Goal: Task Accomplishment & Management: Use online tool/utility

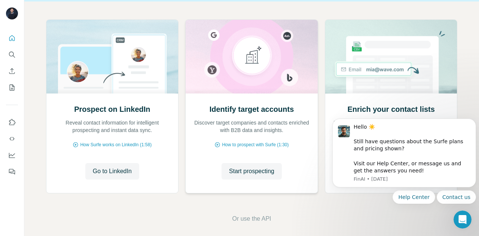
scroll to position [75, 0]
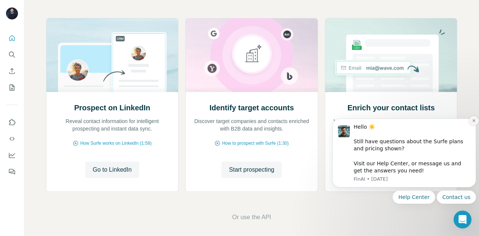
click at [473, 121] on icon "Dismiss notification" at bounding box center [474, 121] width 4 height 4
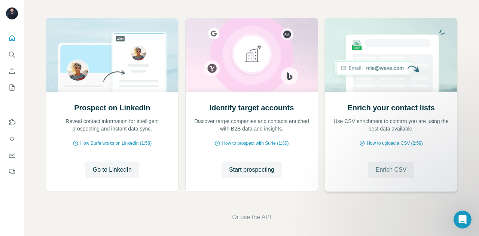
click at [384, 167] on span "Enrich CSV" at bounding box center [391, 169] width 31 height 9
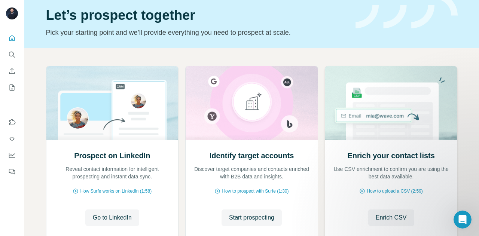
scroll to position [62, 0]
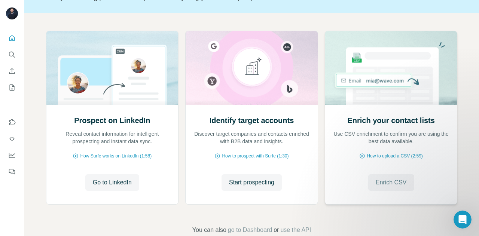
click at [387, 183] on span "Enrich CSV" at bounding box center [391, 182] width 31 height 9
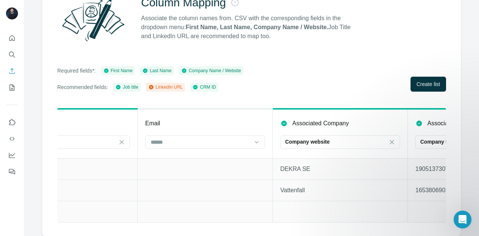
scroll to position [0, 596]
click at [211, 138] on input at bounding box center [199, 142] width 101 height 8
click at [206, 119] on div "Email" at bounding box center [204, 123] width 120 height 9
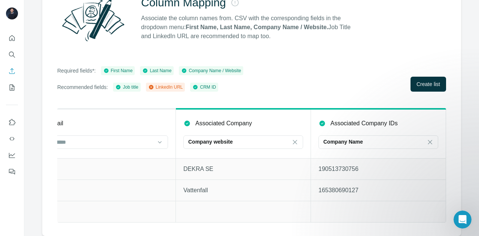
scroll to position [0, 696]
click at [417, 82] on span "Create list" at bounding box center [429, 83] width 24 height 7
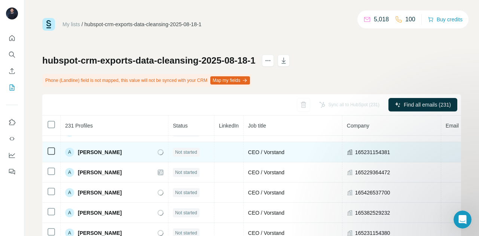
scroll to position [103, 0]
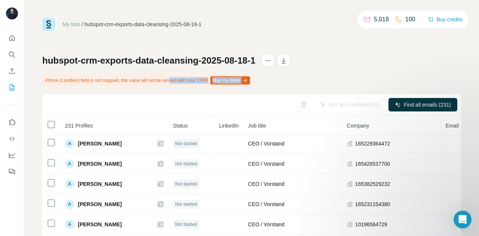
drag, startPoint x: 180, startPoint y: 80, endPoint x: 293, endPoint y: 81, distance: 113.8
click at [293, 81] on div "hubspot-crm-exports-data-cleansing-2025-08-18-1 Phone (Landline) field is not m…" at bounding box center [251, 184] width 419 height 259
click at [297, 81] on div "hubspot-crm-exports-data-cleansing-2025-08-18-1 Phone (Landline) field is not m…" at bounding box center [251, 184] width 419 height 259
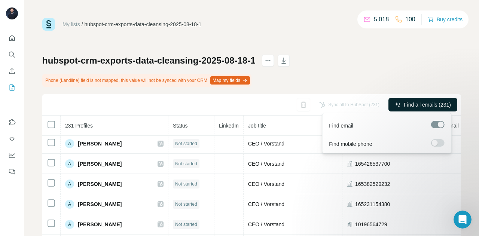
click at [425, 102] on span "Find all emails (231)" at bounding box center [427, 104] width 47 height 7
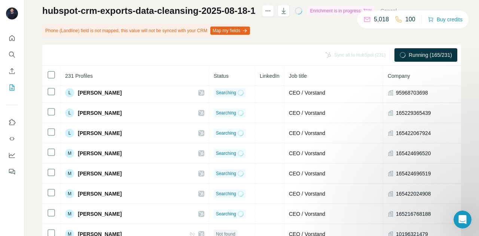
scroll to position [2429, 171]
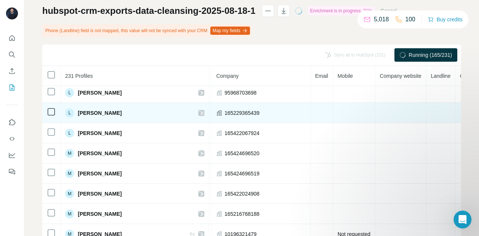
drag, startPoint x: 421, startPoint y: 121, endPoint x: 259, endPoint y: 119, distance: 161.7
click at [259, 119] on td "165229365439" at bounding box center [261, 113] width 99 height 20
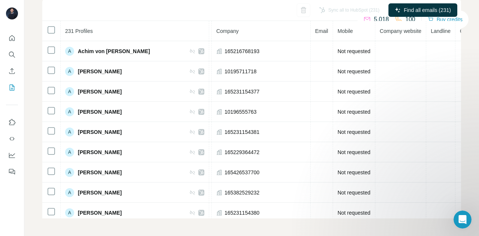
scroll to position [0, 178]
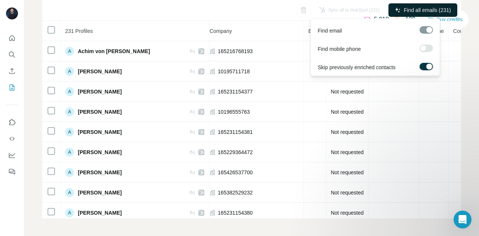
click at [395, 9] on button "Find all emails (231)" at bounding box center [423, 9] width 69 height 13
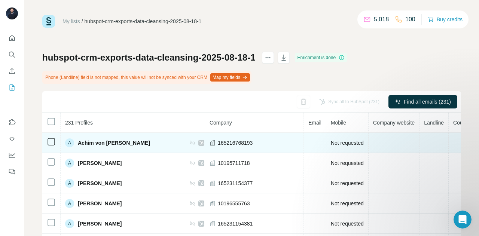
scroll to position [0, 0]
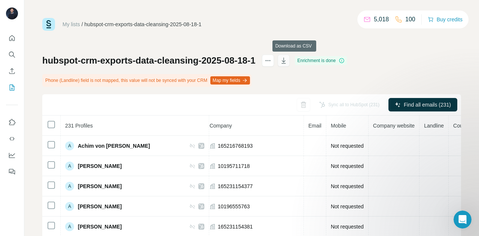
click at [287, 62] on icon "button" at bounding box center [283, 60] width 7 height 7
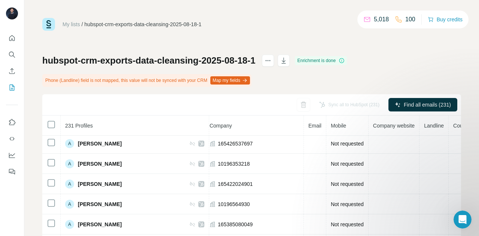
scroll to position [312, 178]
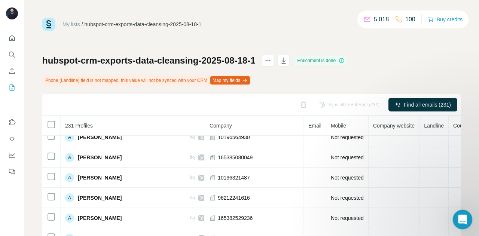
click at [458, 222] on icon "Open Intercom Messenger" at bounding box center [462, 219] width 12 height 12
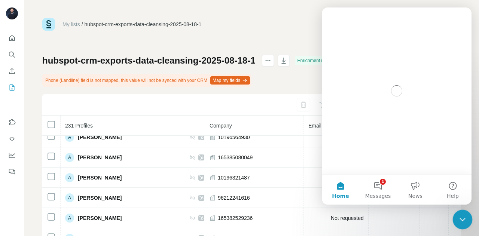
scroll to position [0, 0]
click at [377, 190] on button "1 Messages" at bounding box center [377, 190] width 37 height 30
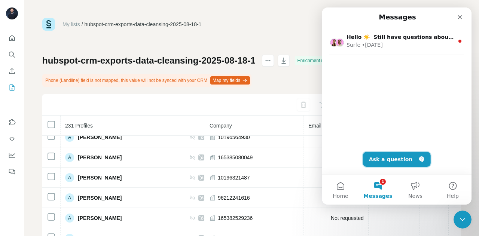
click at [385, 160] on button "Ask a question" at bounding box center [397, 159] width 68 height 15
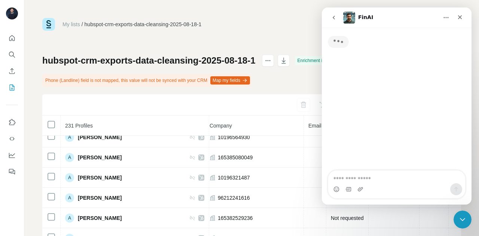
click at [364, 179] on textarea "Ask a question…" at bounding box center [396, 177] width 137 height 13
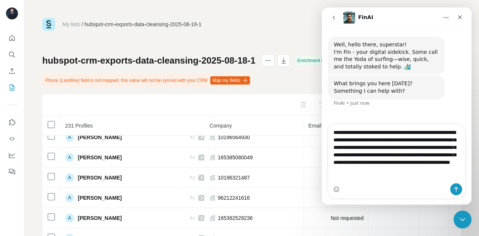
click at [399, 170] on textarea "**********" at bounding box center [396, 153] width 137 height 58
click at [364, 179] on textarea "**********" at bounding box center [396, 153] width 137 height 58
click at [299, 24] on div "My lists / hubspot-crm-exports-data-cleansing-2025-08-18-1 5,018 100 Buy credits" at bounding box center [251, 24] width 419 height 13
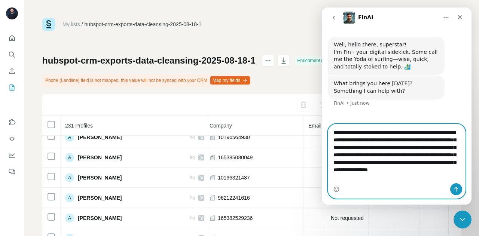
click at [404, 180] on textarea "**********" at bounding box center [396, 153] width 137 height 58
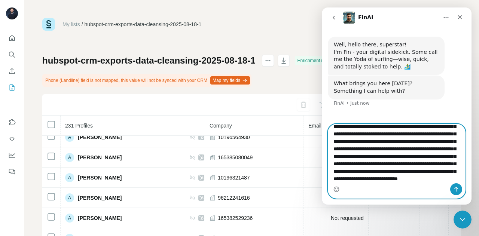
scroll to position [35, 0]
type textarea "**********"
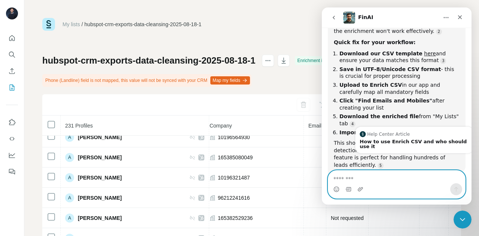
scroll to position [312, 0]
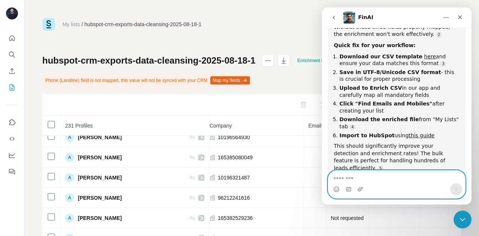
click at [357, 182] on textarea "Message…" at bounding box center [396, 177] width 137 height 13
click at [377, 182] on textarea "****" at bounding box center [396, 177] width 137 height 13
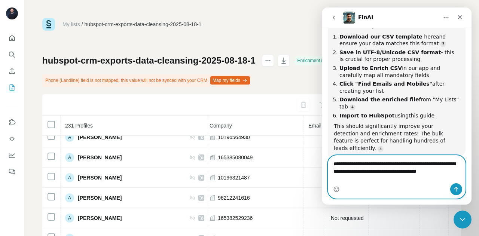
scroll to position [339, 0]
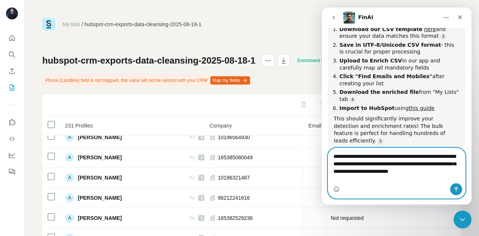
type textarea "**********"
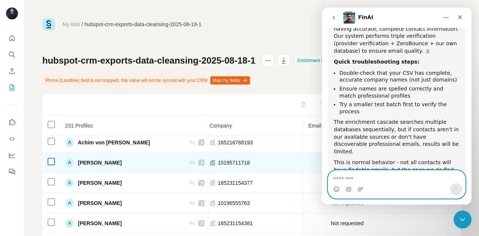
scroll to position [0, 178]
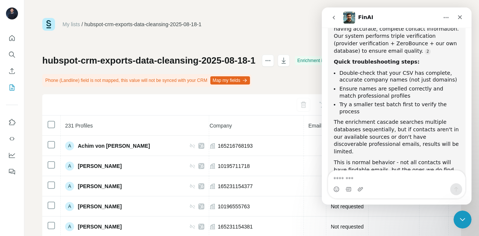
click at [447, 21] on button "Home" at bounding box center [446, 17] width 14 height 14
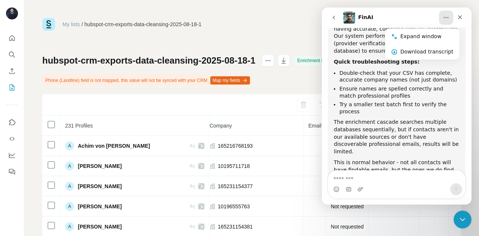
click at [335, 17] on icon "go back" at bounding box center [334, 18] width 6 height 6
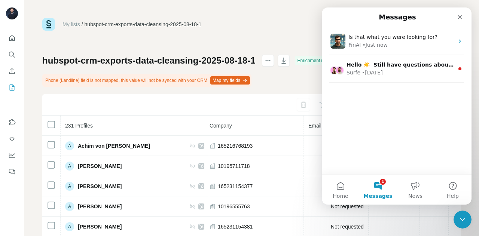
scroll to position [478, 0]
click at [462, 18] on icon "Close" at bounding box center [460, 17] width 6 height 6
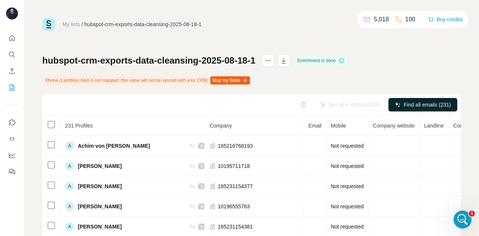
scroll to position [0, 0]
click at [460, 223] on icon "Open Intercom Messenger" at bounding box center [462, 219] width 12 height 12
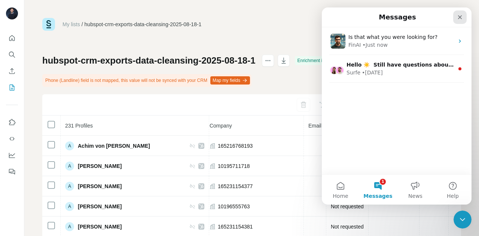
click at [463, 16] on div "Close" at bounding box center [459, 16] width 13 height 13
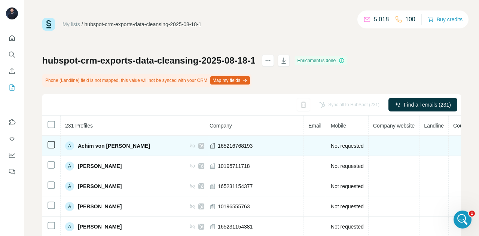
click at [199, 145] on icon at bounding box center [201, 146] width 4 height 6
drag, startPoint x: 351, startPoint y: 143, endPoint x: 254, endPoint y: 154, distance: 97.9
click at [254, 154] on tr "A Achim von Leoprechting Not found CEO / Vorstand 165216768193 Not requested" at bounding box center [170, 146] width 612 height 20
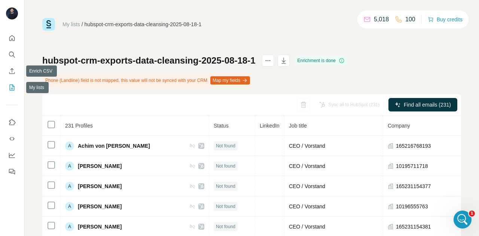
click at [12, 87] on icon "My lists" at bounding box center [11, 87] width 7 height 7
click at [13, 74] on icon "Enrich CSV" at bounding box center [11, 70] width 7 height 7
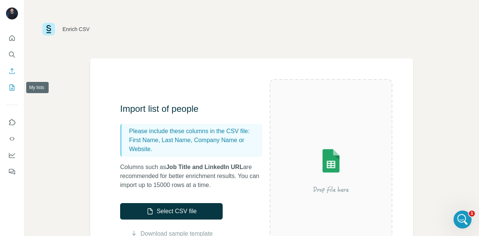
click at [11, 85] on icon "My lists" at bounding box center [12, 88] width 5 height 6
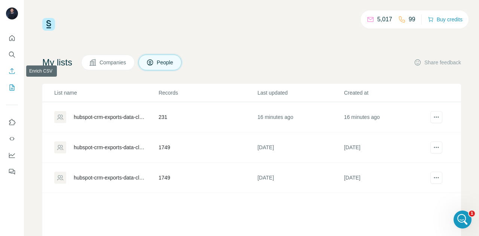
click at [13, 68] on icon "Enrich CSV" at bounding box center [11, 70] width 7 height 7
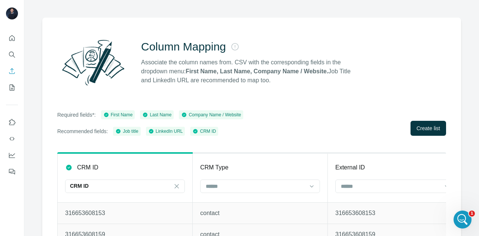
scroll to position [40, 0]
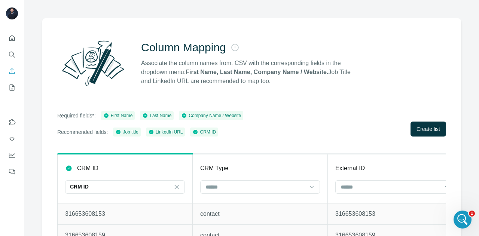
click at [404, 121] on div "Required fields*: First Name Last Name Company Name / Website Recommended field…" at bounding box center [251, 123] width 389 height 25
click at [417, 127] on span "Create list" at bounding box center [429, 128] width 24 height 7
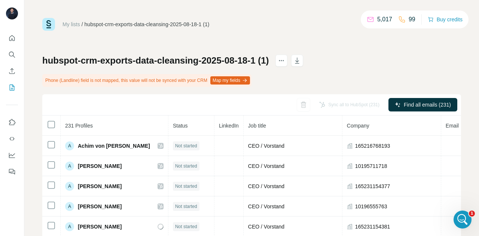
click at [379, 52] on div "My lists / hubspot-crm-exports-data-cleansing-2025-08-18-1 (1) 5,017 99 Buy cre…" at bounding box center [251, 165] width 419 height 295
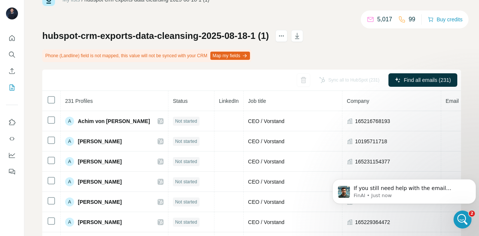
scroll to position [25, 0]
click at [11, 87] on icon "My lists" at bounding box center [11, 87] width 7 height 7
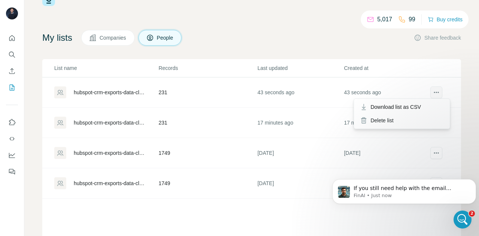
click at [433, 89] on icon "actions" at bounding box center [436, 92] width 7 height 7
click at [433, 90] on icon "actions" at bounding box center [436, 92] width 7 height 7
click at [397, 121] on div "Delete list" at bounding box center [402, 120] width 93 height 13
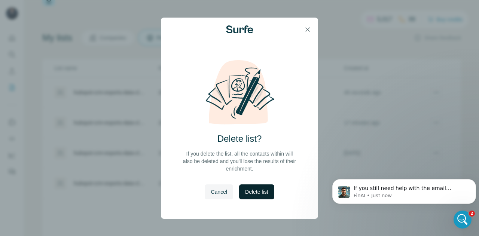
click at [258, 188] on button "Delete list" at bounding box center [256, 192] width 35 height 15
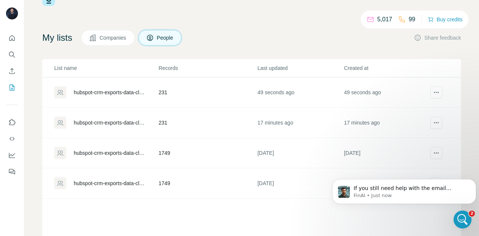
click at [107, 120] on div "hubspot-crm-exports-data-cleansing-2025-08-18-1" at bounding box center [110, 122] width 72 height 7
click at [215, 125] on td "1749" at bounding box center [207, 123] width 99 height 30
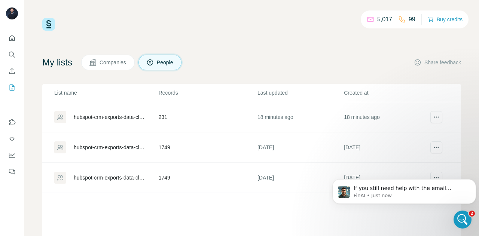
click at [191, 116] on td "231" at bounding box center [207, 117] width 99 height 30
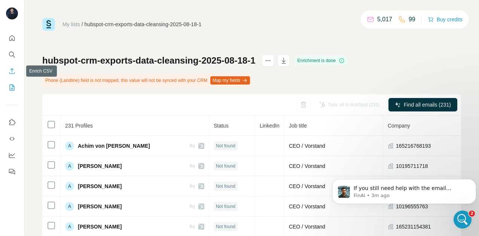
click at [16, 69] on button "Enrich CSV" at bounding box center [12, 70] width 12 height 13
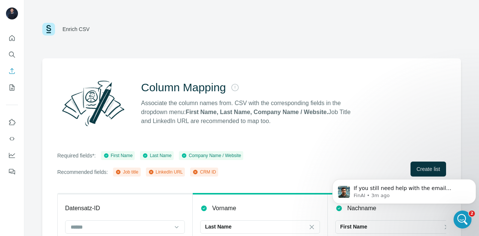
click at [300, 140] on div "Column Mapping Associate the column names from. CSV with the corresponding fiel…" at bounding box center [251, 189] width 419 height 263
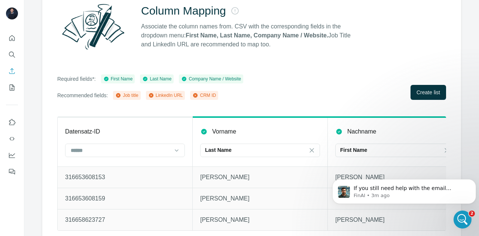
scroll to position [90, 0]
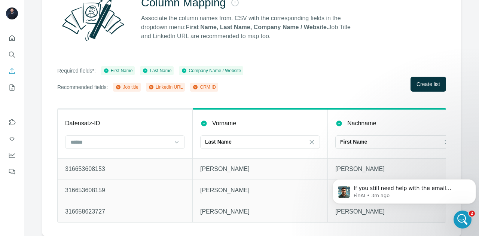
click at [157, 135] on div at bounding box center [125, 141] width 120 height 13
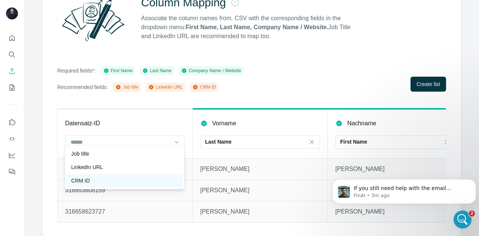
click at [131, 177] on div "CRM ID" at bounding box center [124, 180] width 107 height 7
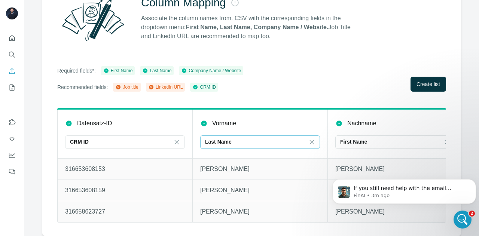
click at [232, 138] on div "Last Name" at bounding box center [255, 141] width 101 height 7
click at [254, 119] on div "Vorname" at bounding box center [260, 123] width 120 height 9
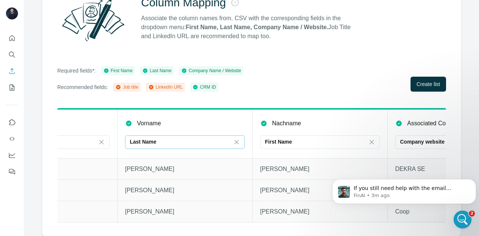
scroll to position [0, 76]
click at [199, 141] on div "Last Name" at bounding box center [180, 142] width 101 height 13
click at [186, 138] on input at bounding box center [180, 142] width 101 height 8
click at [238, 138] on icon at bounding box center [235, 141] width 7 height 7
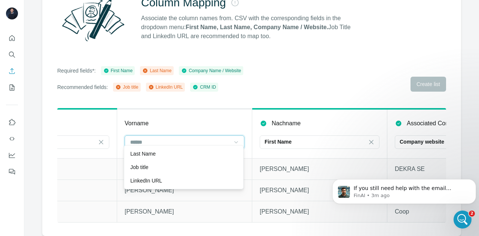
click at [189, 138] on input at bounding box center [180, 142] width 101 height 8
click at [183, 138] on input at bounding box center [180, 142] width 101 height 8
click at [371, 138] on icon at bounding box center [371, 141] width 7 height 7
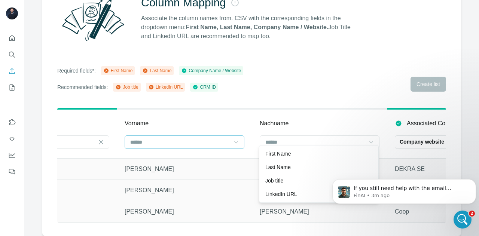
click at [205, 138] on input at bounding box center [180, 142] width 101 height 8
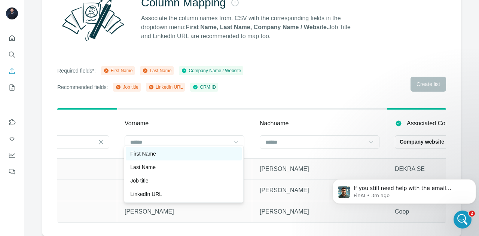
click at [193, 152] on div "First Name" at bounding box center [183, 153] width 107 height 7
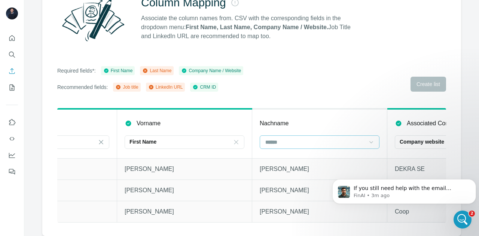
click at [292, 138] on input at bounding box center [315, 142] width 101 height 8
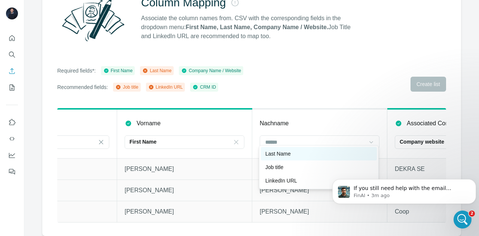
click at [278, 155] on p "Last Name" at bounding box center [277, 153] width 25 height 7
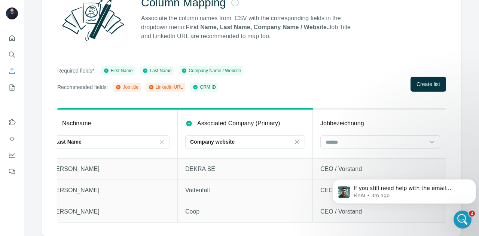
scroll to position [0, 291]
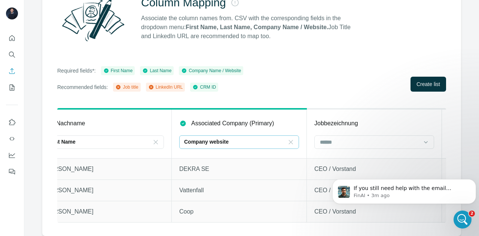
click at [289, 140] on icon at bounding box center [291, 142] width 4 height 4
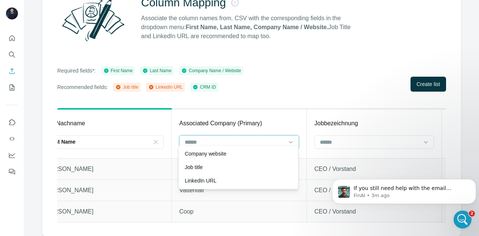
click at [260, 138] on input at bounding box center [234, 142] width 101 height 8
click at [258, 138] on input at bounding box center [234, 142] width 101 height 8
click at [241, 138] on input at bounding box center [234, 142] width 101 height 8
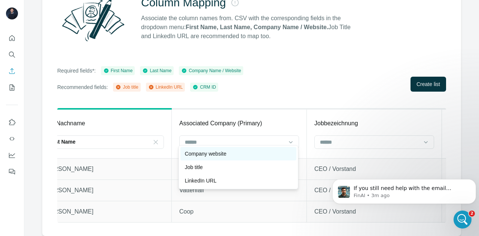
click at [233, 152] on div "Company website" at bounding box center [238, 153] width 107 height 7
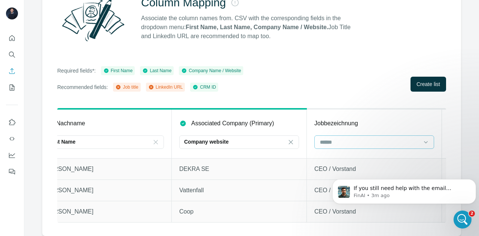
click at [347, 138] on input at bounding box center [369, 142] width 101 height 8
click at [329, 156] on p "Job title" at bounding box center [329, 153] width 18 height 7
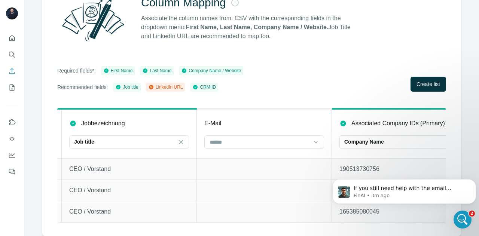
scroll to position [0, 537]
click at [268, 138] on input at bounding box center [259, 142] width 101 height 8
click at [269, 138] on input at bounding box center [259, 142] width 101 height 8
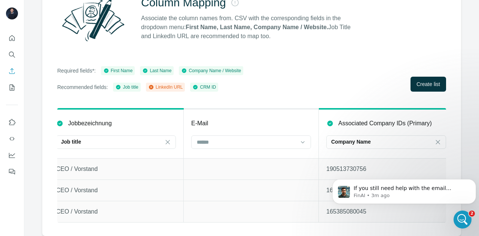
scroll to position [0, 562]
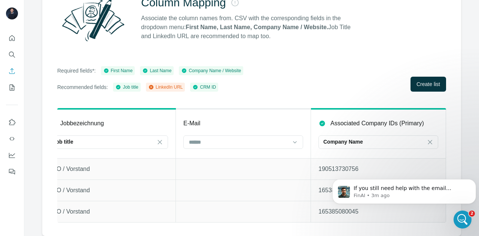
drag, startPoint x: 358, startPoint y: 219, endPoint x: 64, endPoint y: 26, distance: 351.7
click at [426, 138] on icon at bounding box center [429, 141] width 7 height 7
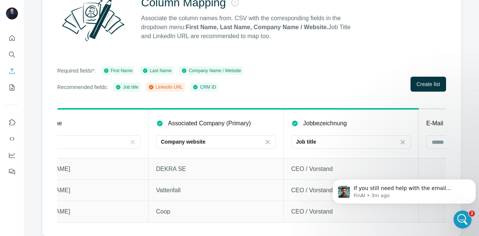
scroll to position [0, 313]
click at [268, 138] on icon at bounding box center [268, 141] width 7 height 7
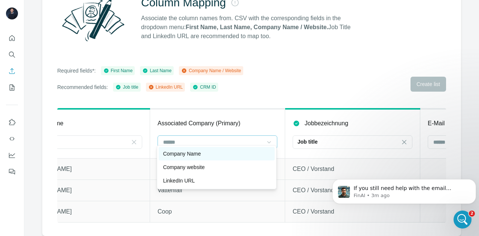
click at [201, 153] on p "Company Name" at bounding box center [182, 153] width 38 height 7
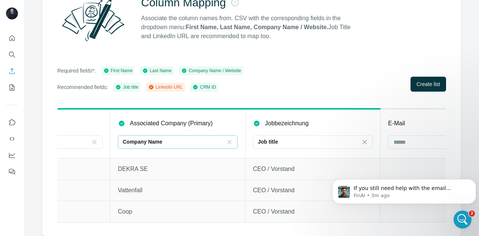
scroll to position [0, 562]
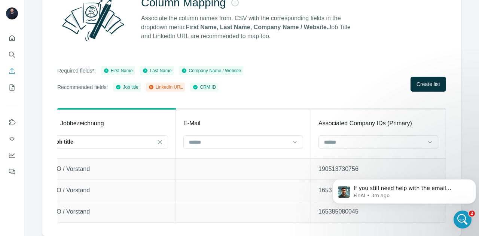
drag, startPoint x: 339, startPoint y: 217, endPoint x: 98, endPoint y: 4, distance: 321.4
click at [424, 80] on span "Create list" at bounding box center [429, 83] width 24 height 7
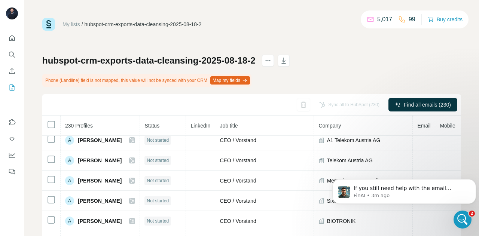
scroll to position [56, 0]
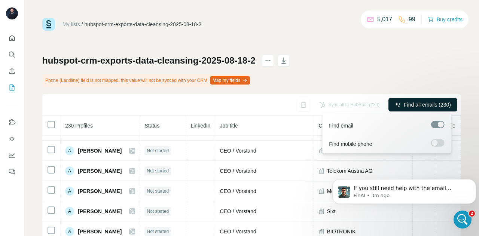
click at [405, 103] on span "Find all emails (230)" at bounding box center [427, 104] width 47 height 7
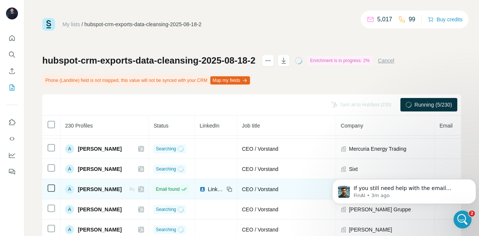
scroll to position [106, 0]
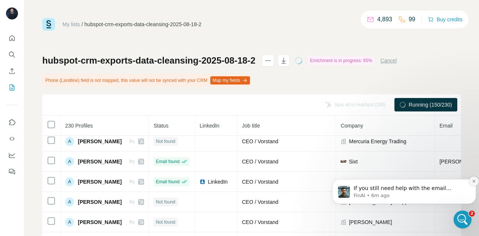
click at [473, 182] on icon "Dismiss notification" at bounding box center [474, 181] width 4 height 4
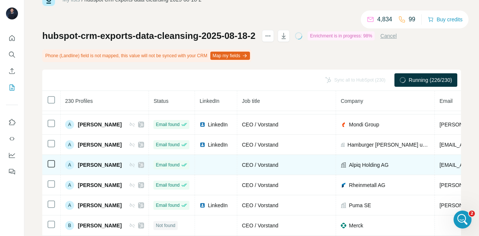
scroll to position [424, 0]
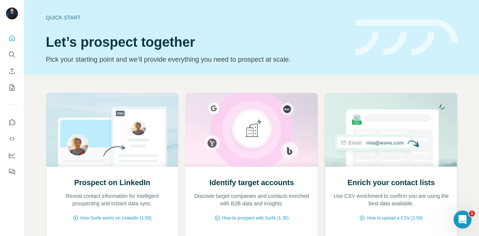
scroll to position [50, 0]
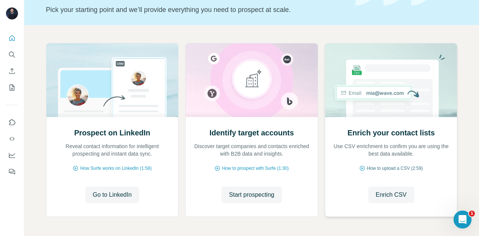
click at [392, 169] on span "How to upload a CSV (2:59)" at bounding box center [395, 168] width 56 height 7
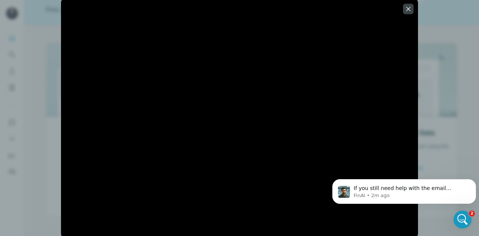
scroll to position [0, 0]
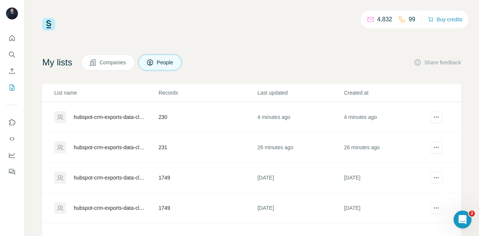
click at [114, 120] on div "hubspot-crm-exports-data-cleansing-2025-08-18-2" at bounding box center [110, 116] width 72 height 7
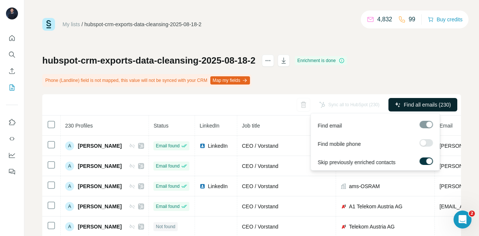
click at [408, 105] on span "Find all emails (230)" at bounding box center [427, 104] width 47 height 7
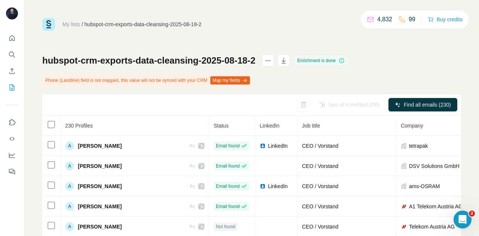
click at [344, 106] on div "Sync all to HubSpot (230)" at bounding box center [349, 104] width 71 height 13
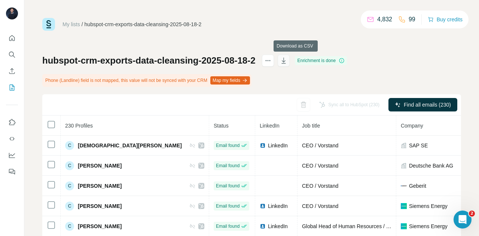
click at [287, 62] on icon "button" at bounding box center [283, 60] width 7 height 7
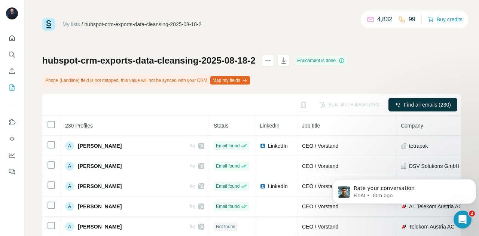
click at [281, 78] on div "hubspot-crm-exports-data-cleansing-2025-08-18-2 Enrichment is done Phone (Landl…" at bounding box center [251, 184] width 419 height 259
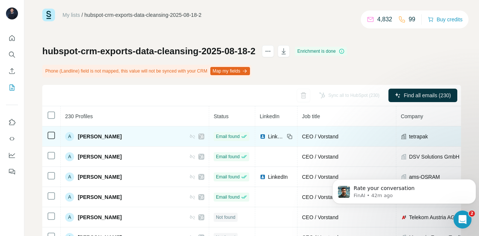
scroll to position [62, 0]
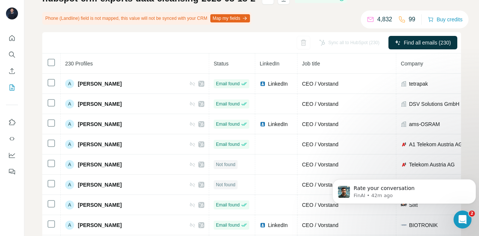
click at [173, 46] on div "Sync all to HubSpot (230) Find all emails (230)" at bounding box center [251, 42] width 419 height 21
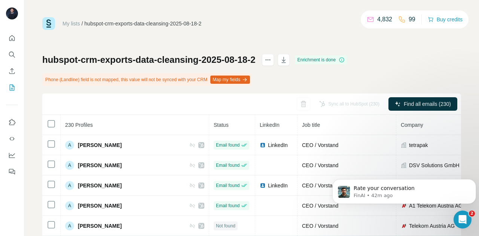
scroll to position [0, 0]
